Goal: Complete application form

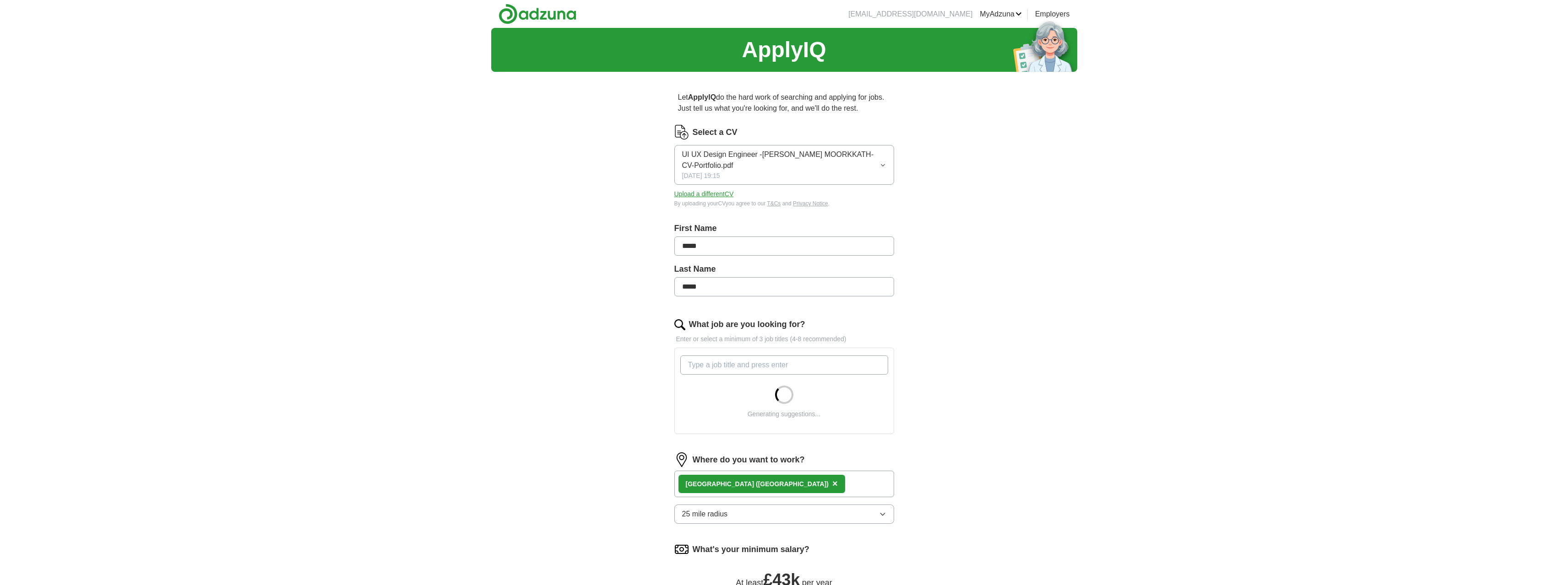
scroll to position [137, 0]
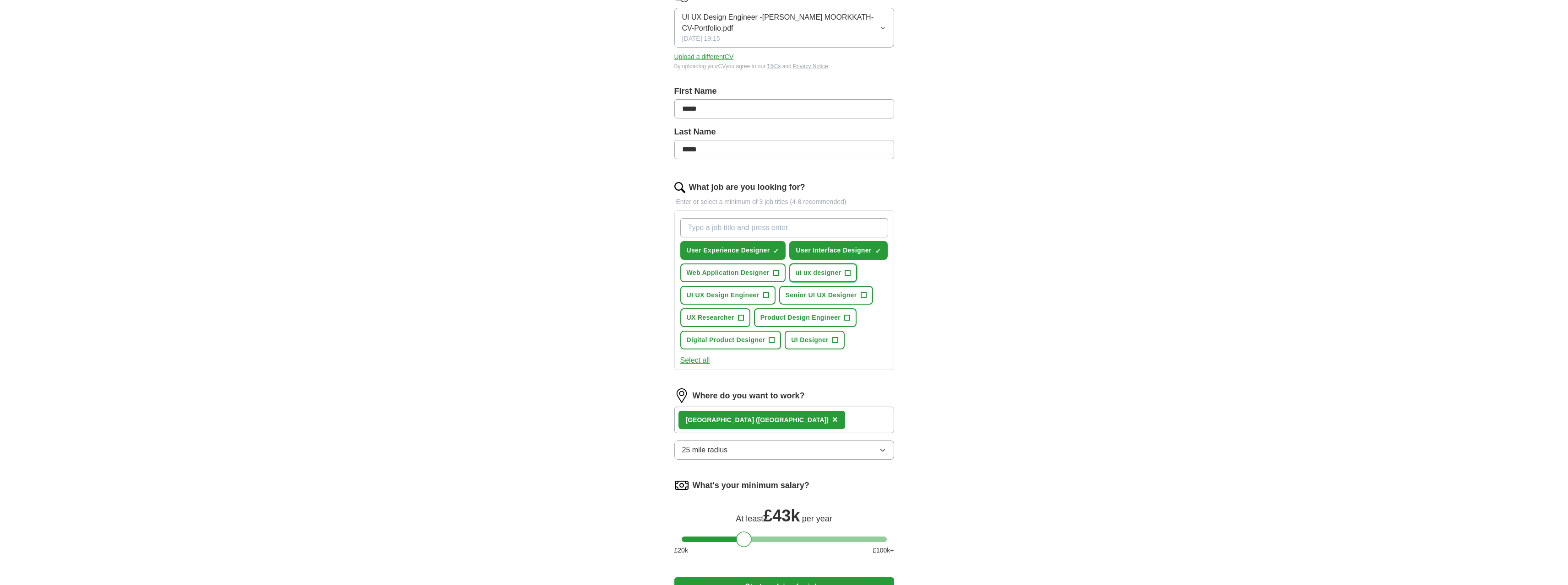
click at [821, 277] on button "ui ux designer +" at bounding box center [823, 273] width 68 height 19
click at [772, 275] on button "Web Application Designer +" at bounding box center [733, 273] width 105 height 19
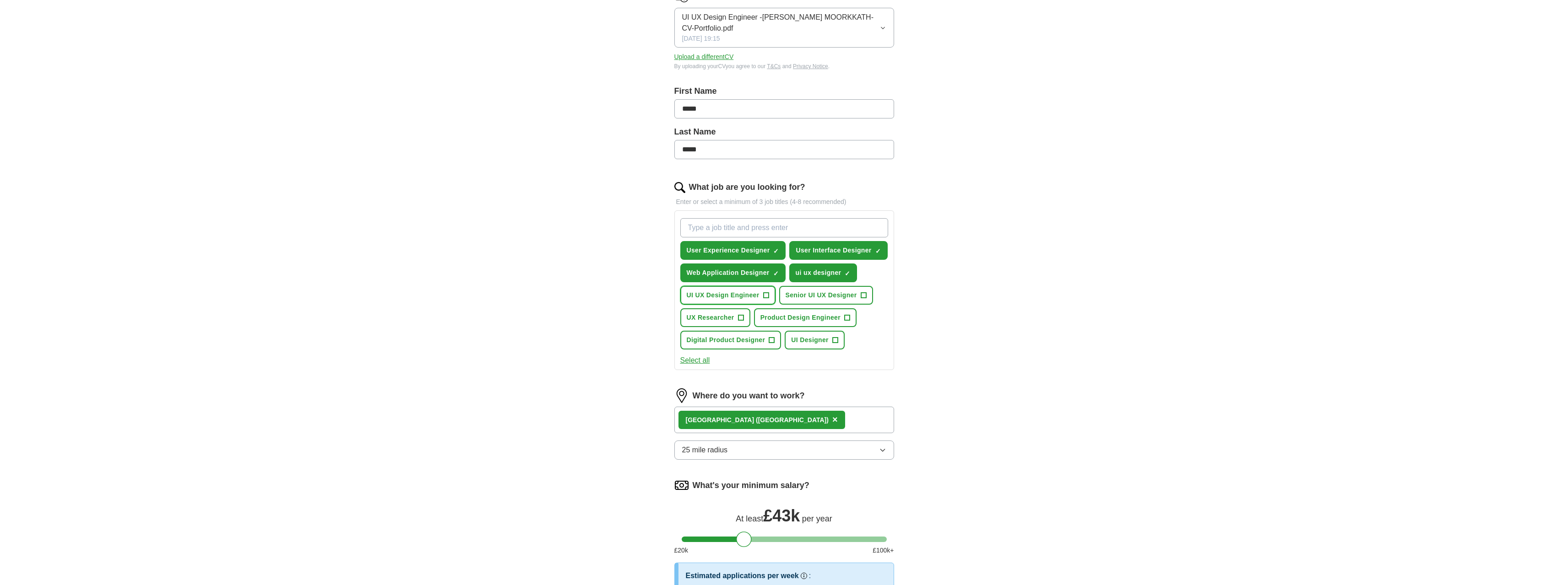
click at [747, 295] on span "UI UX Design Engineer" at bounding box center [723, 295] width 73 height 10
click at [796, 294] on span "Senior UI UX Designer" at bounding box center [821, 295] width 72 height 10
click at [792, 312] on button "Product Design Engineer +" at bounding box center [805, 317] width 103 height 19
click at [728, 319] on span "UX Researcher" at bounding box center [710, 317] width 47 height 10
click at [730, 335] on span "Digital Product Designer" at bounding box center [726, 340] width 79 height 10
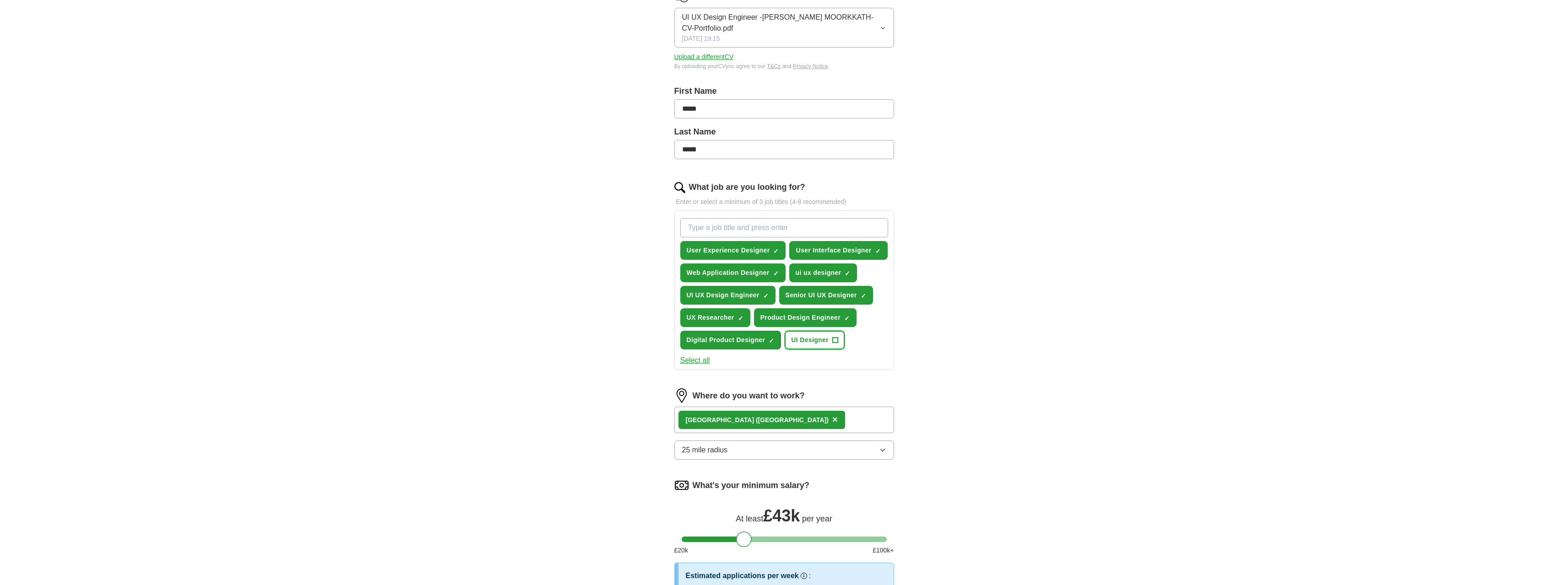
click at [793, 337] on span "UI Designer" at bounding box center [810, 340] width 37 height 10
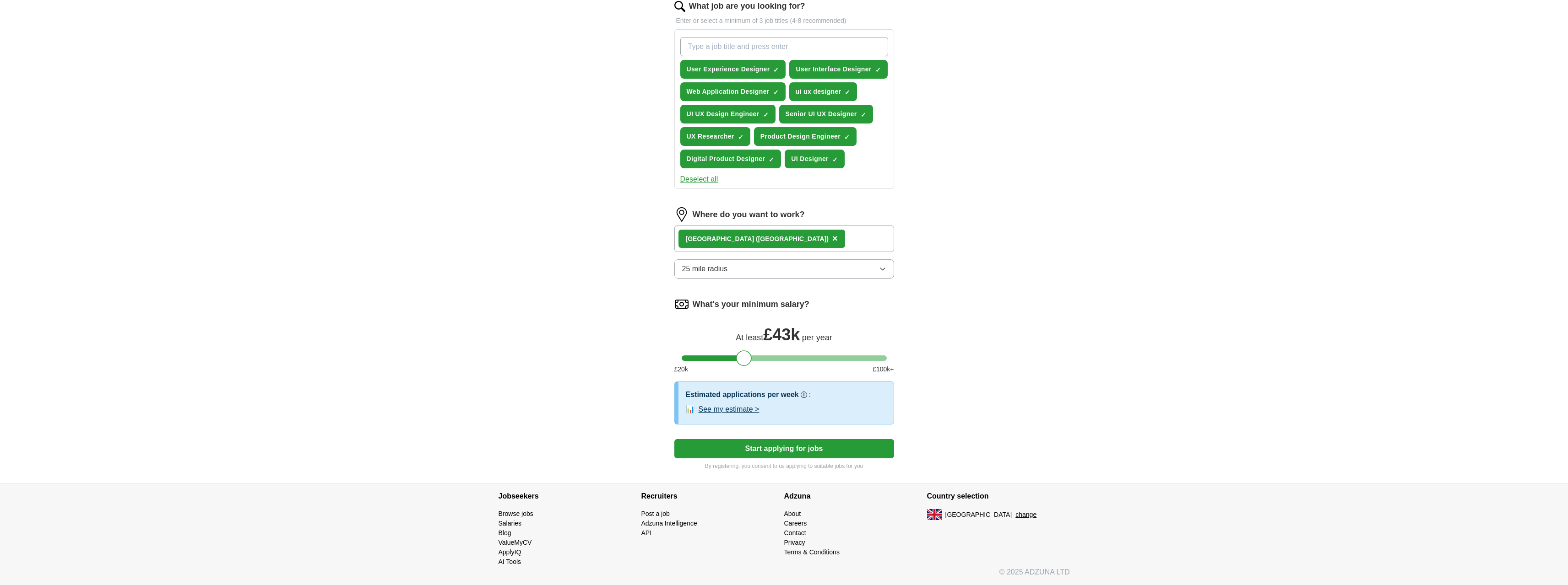
click at [789, 449] on button "Start applying for jobs" at bounding box center [784, 448] width 220 height 19
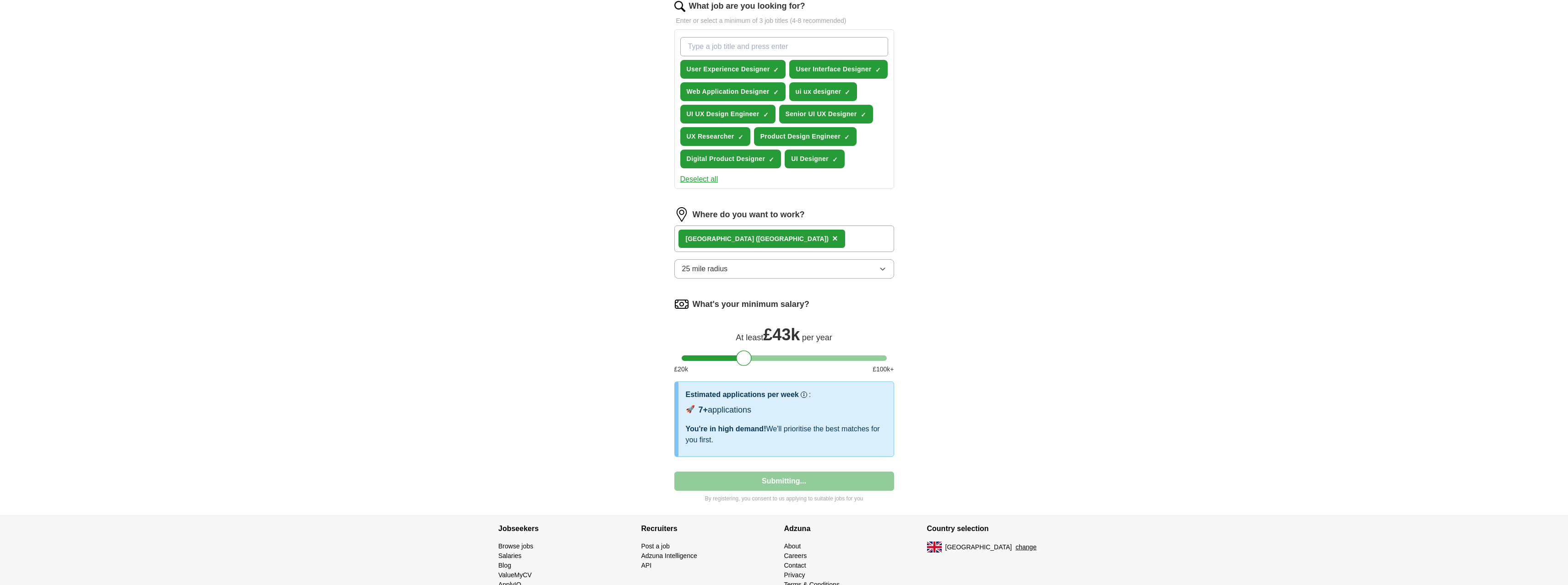
select select "**"
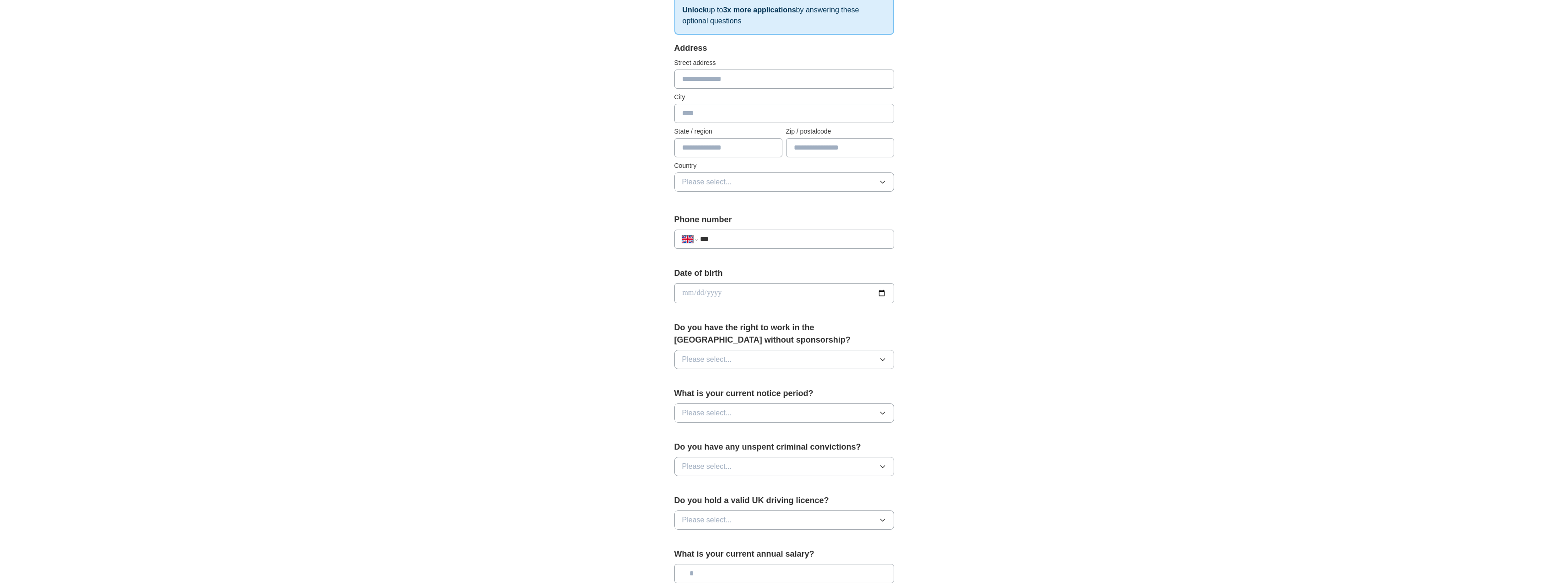
scroll to position [275, 0]
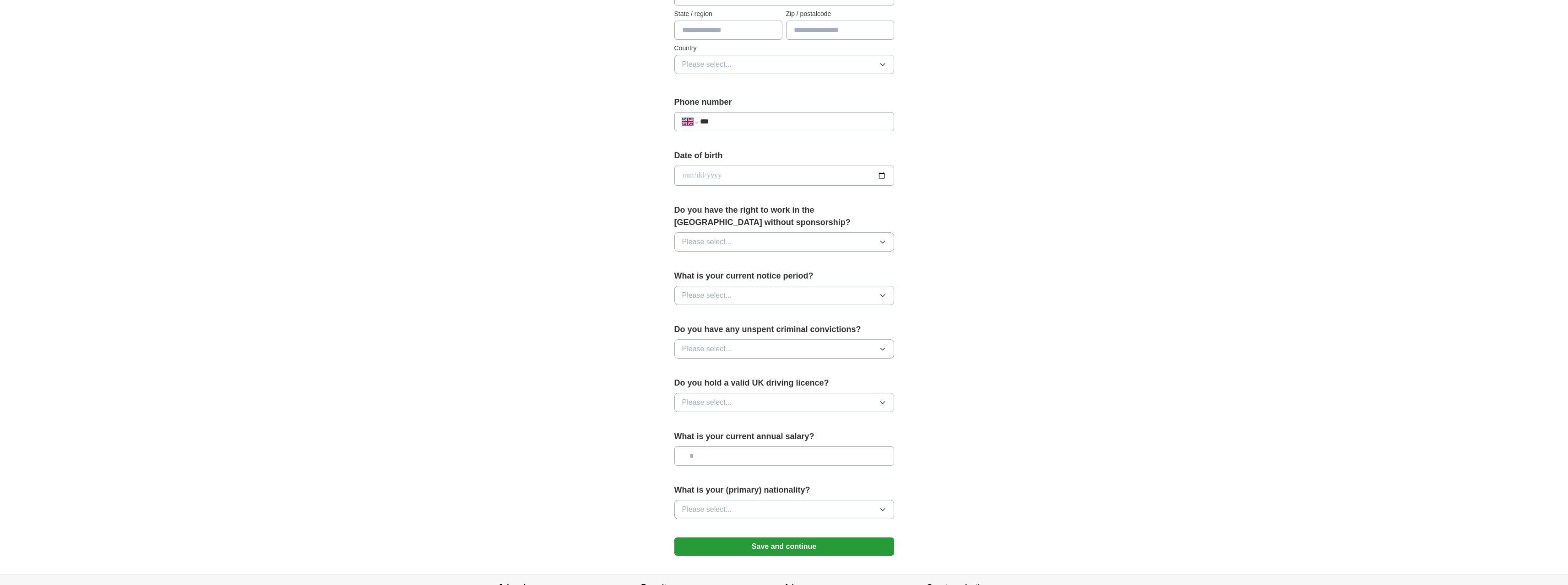
click at [772, 294] on button "Please select..." at bounding box center [784, 295] width 220 height 19
click at [750, 337] on div "1 week" at bounding box center [784, 335] width 204 height 11
click at [740, 347] on button "Please select..." at bounding box center [784, 348] width 220 height 19
click at [722, 382] on li "No" at bounding box center [784, 389] width 219 height 19
click at [755, 399] on button "Please select..." at bounding box center [784, 402] width 220 height 19
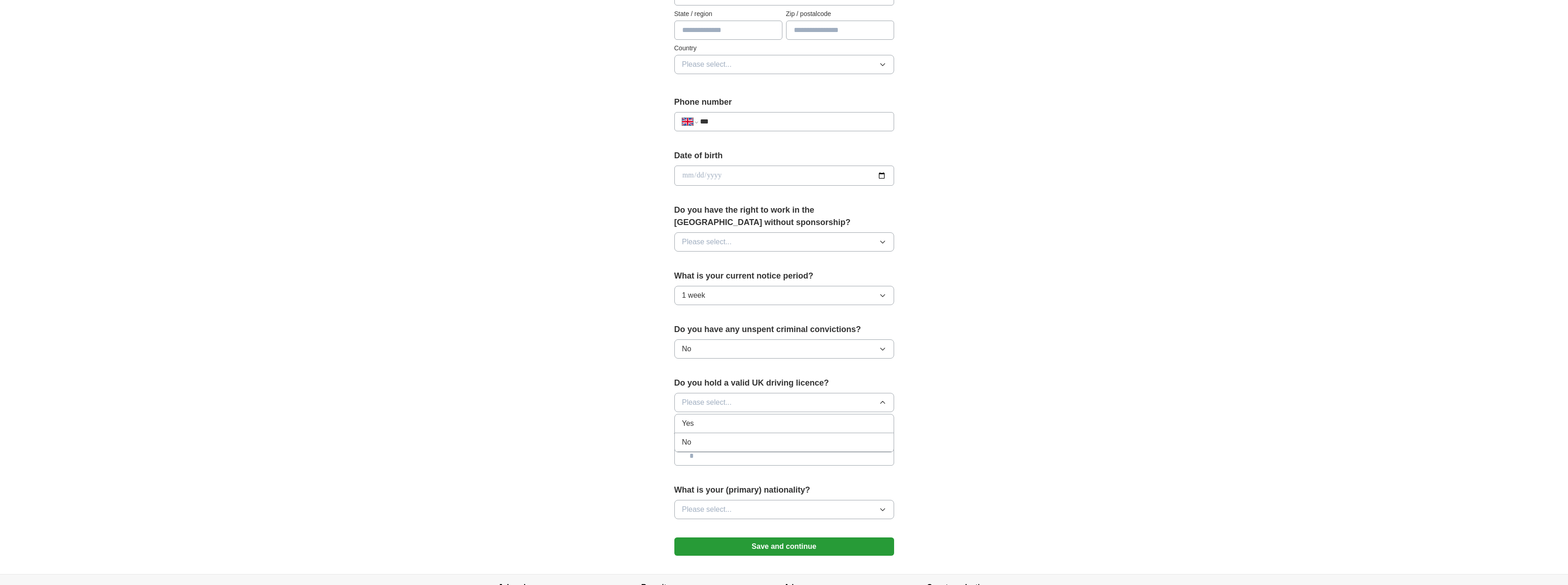
click at [714, 444] on div "No" at bounding box center [784, 442] width 204 height 11
click at [726, 458] on input "text" at bounding box center [784, 456] width 220 height 19
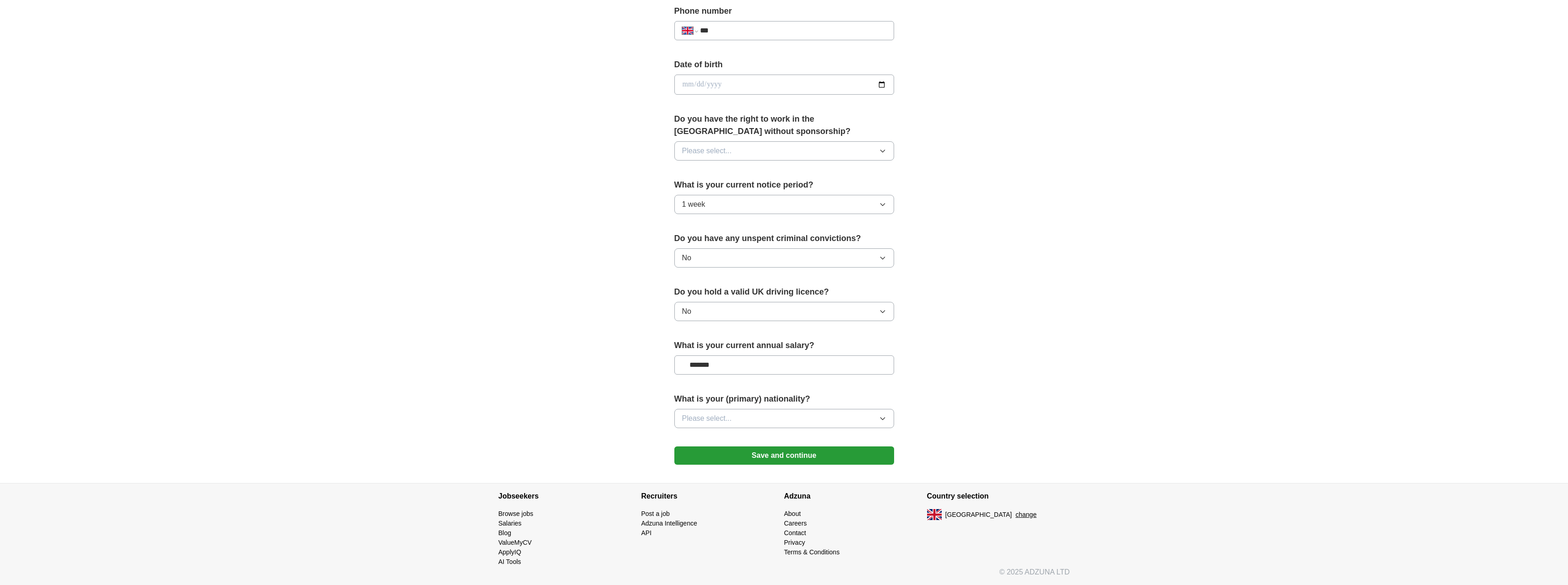
type input "*******"
click at [791, 415] on button "Please select..." at bounding box center [784, 418] width 220 height 19
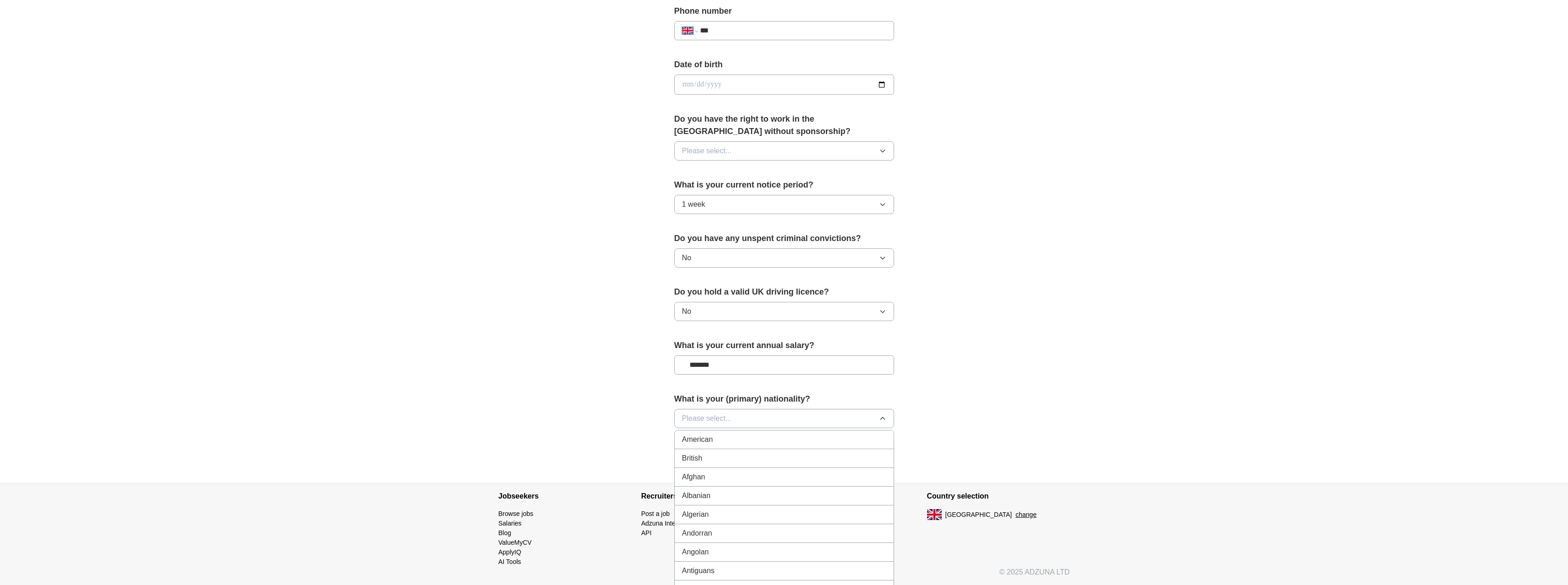
click at [737, 421] on button "Please select..." at bounding box center [784, 418] width 220 height 19
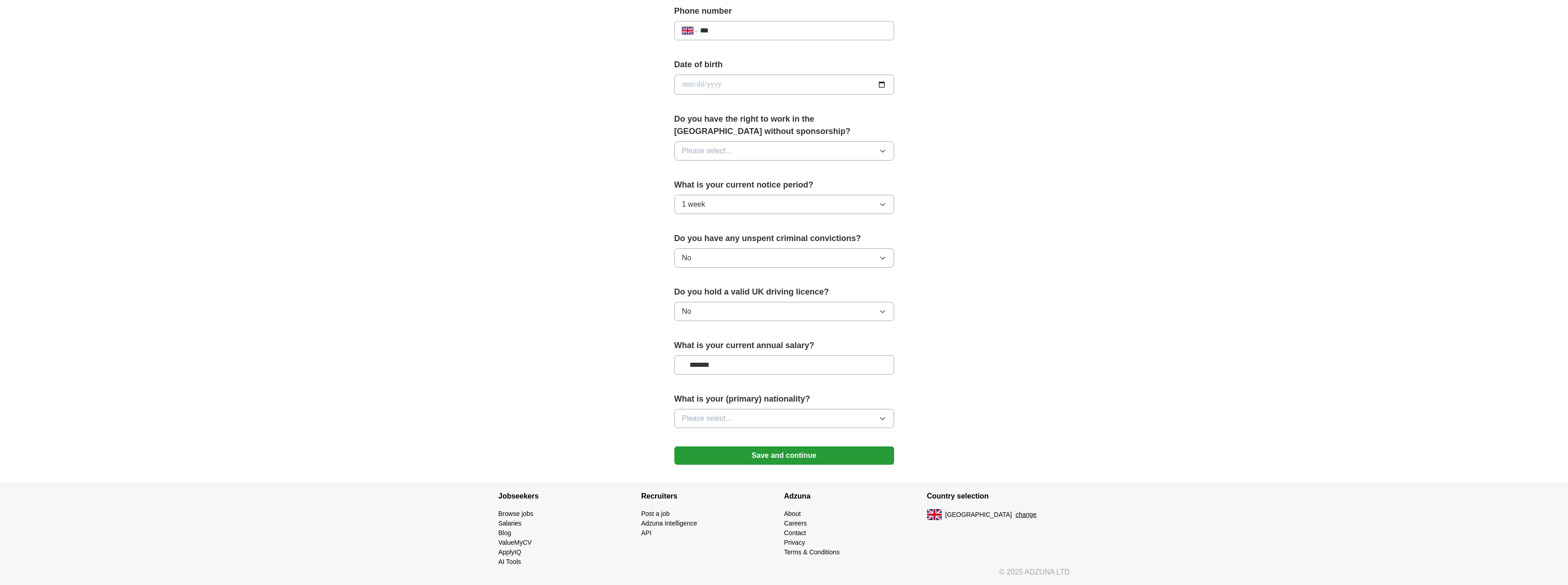
click at [737, 421] on button "Please select..." at bounding box center [784, 418] width 220 height 19
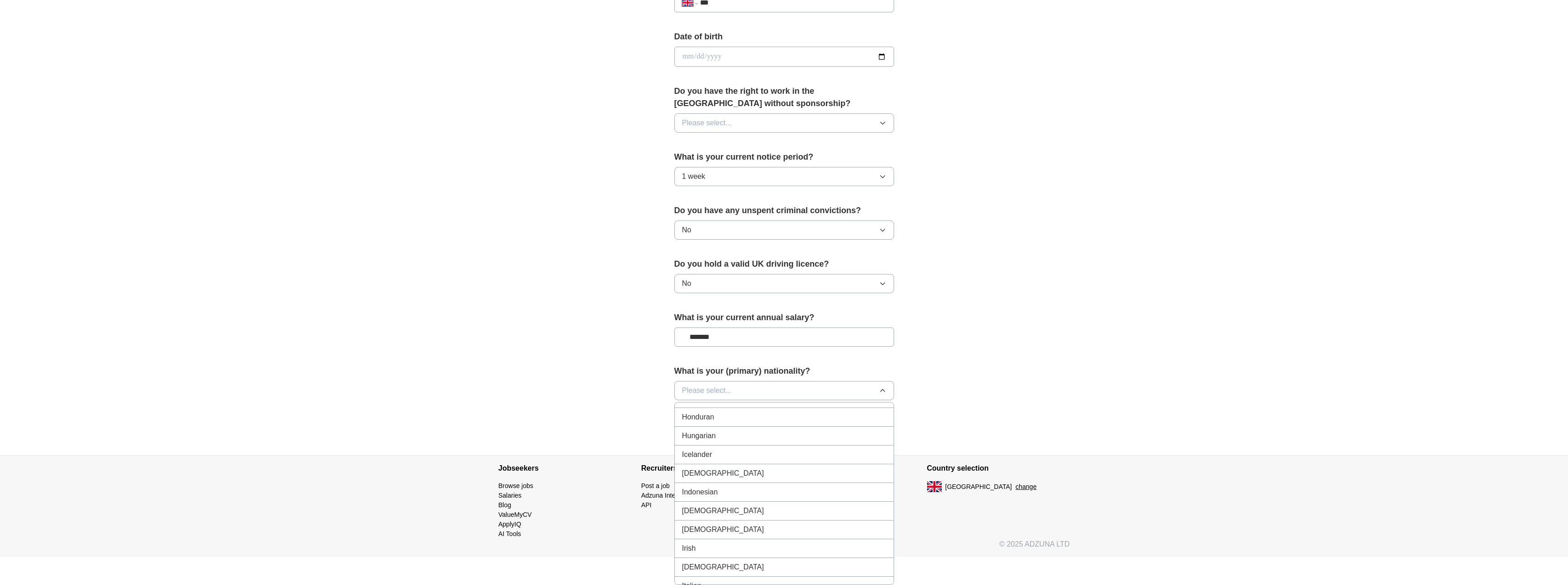
scroll to position [1379, 0]
click at [725, 530] on div "[DEMOGRAPHIC_DATA]" at bounding box center [784, 532] width 204 height 11
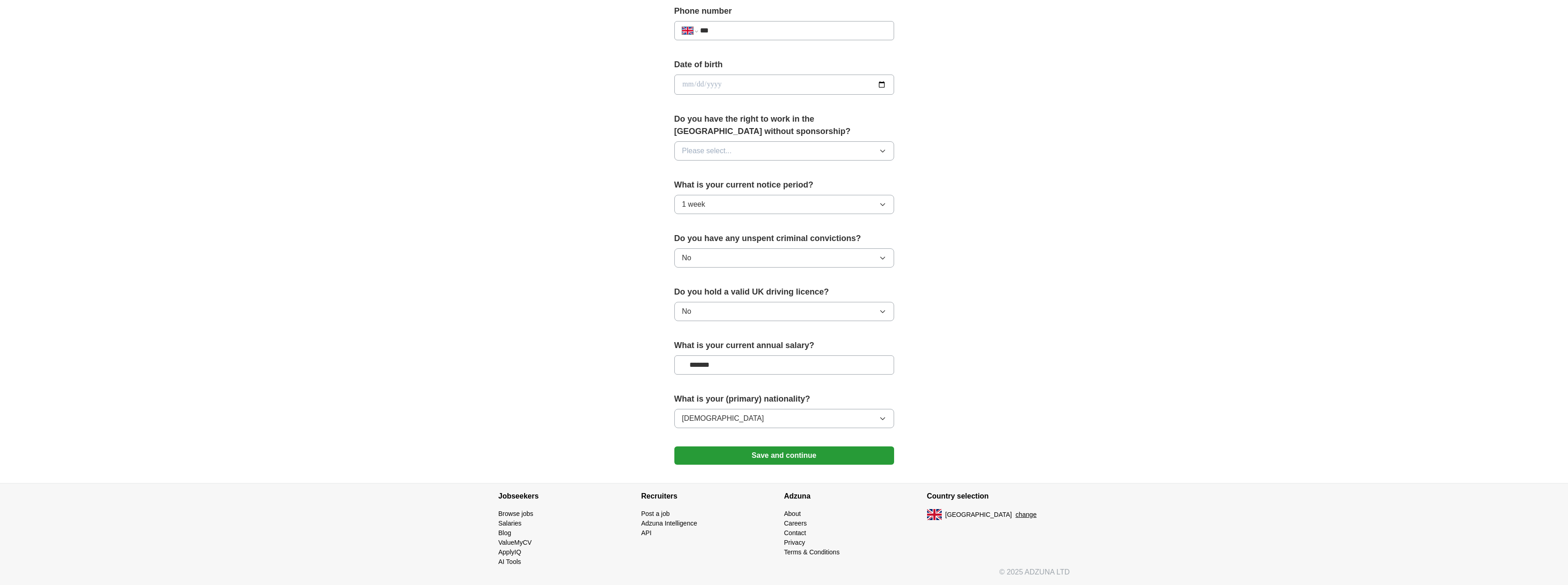
scroll to position [365, 0]
click at [793, 459] on button "Save and continue" at bounding box center [784, 456] width 220 height 18
